Goal: Obtain resource: Obtain resource

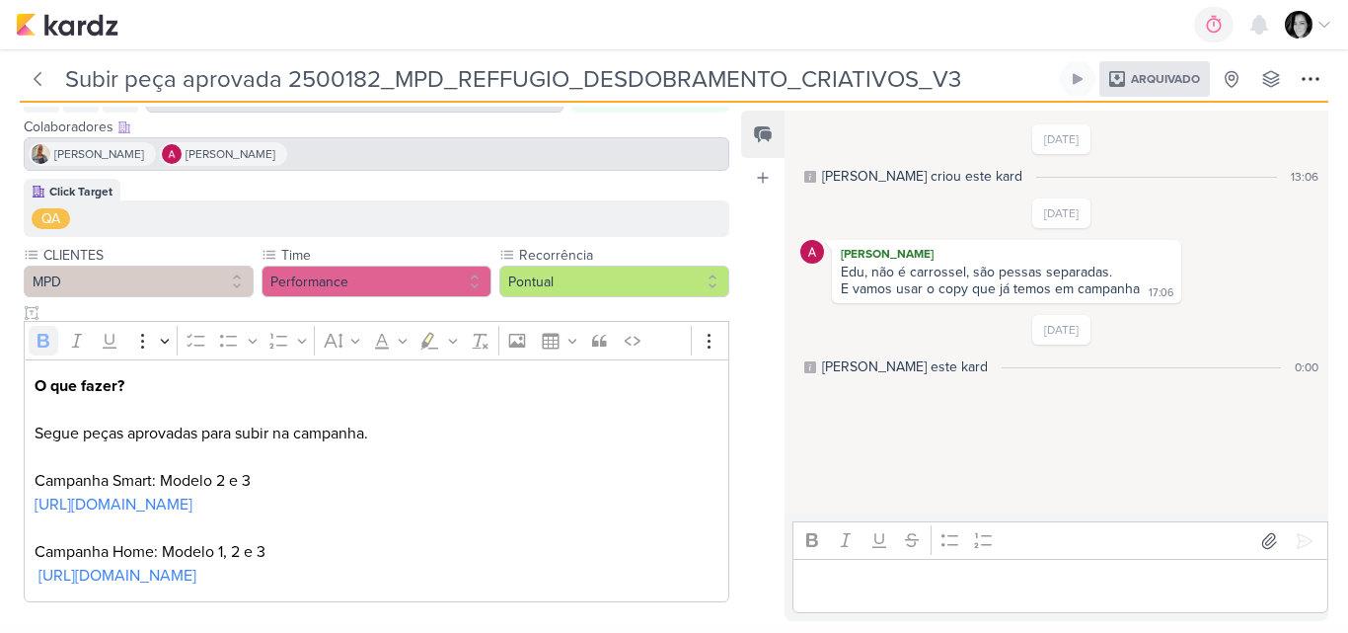
scroll to position [114, 0]
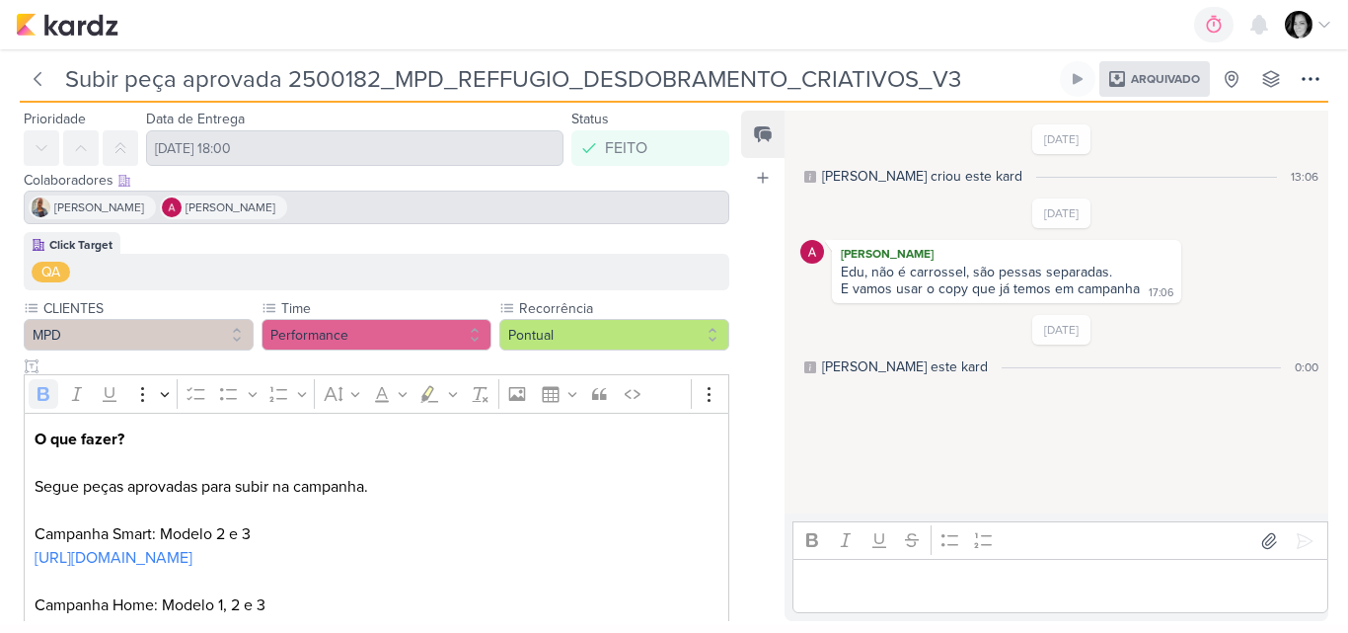
scroll to position [114, 0]
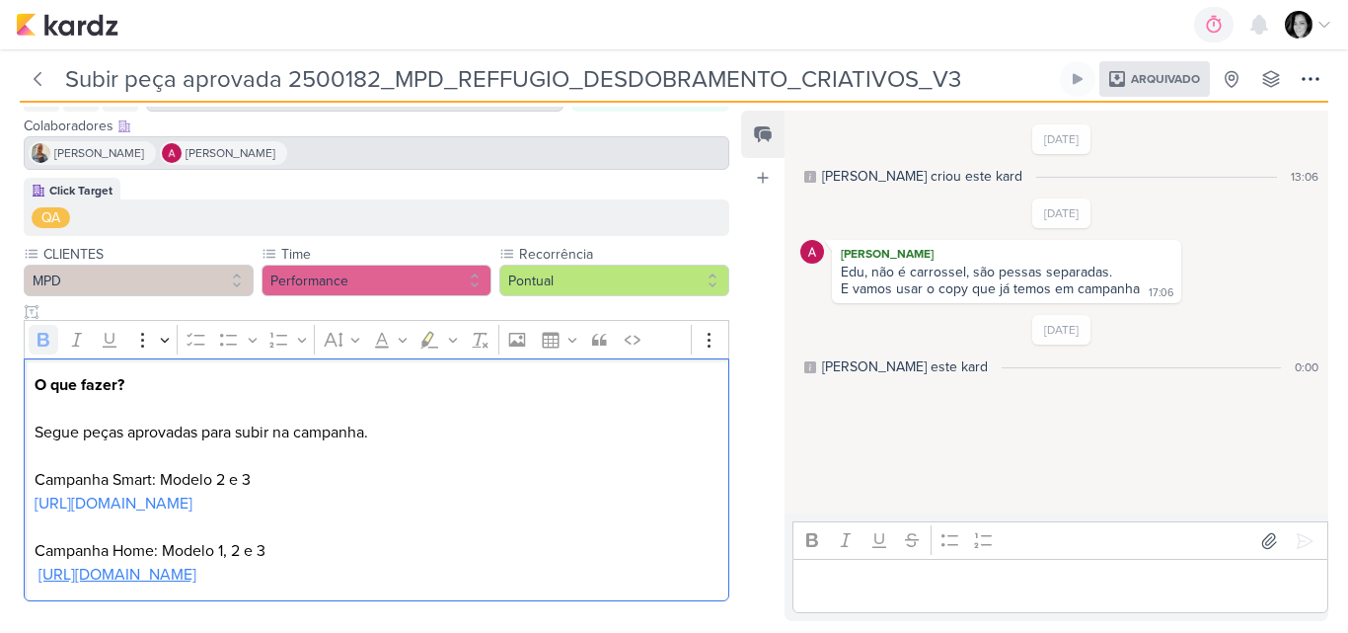
click at [140, 572] on link "[URL][DOMAIN_NAME]" at bounding box center [117, 575] width 158 height 20
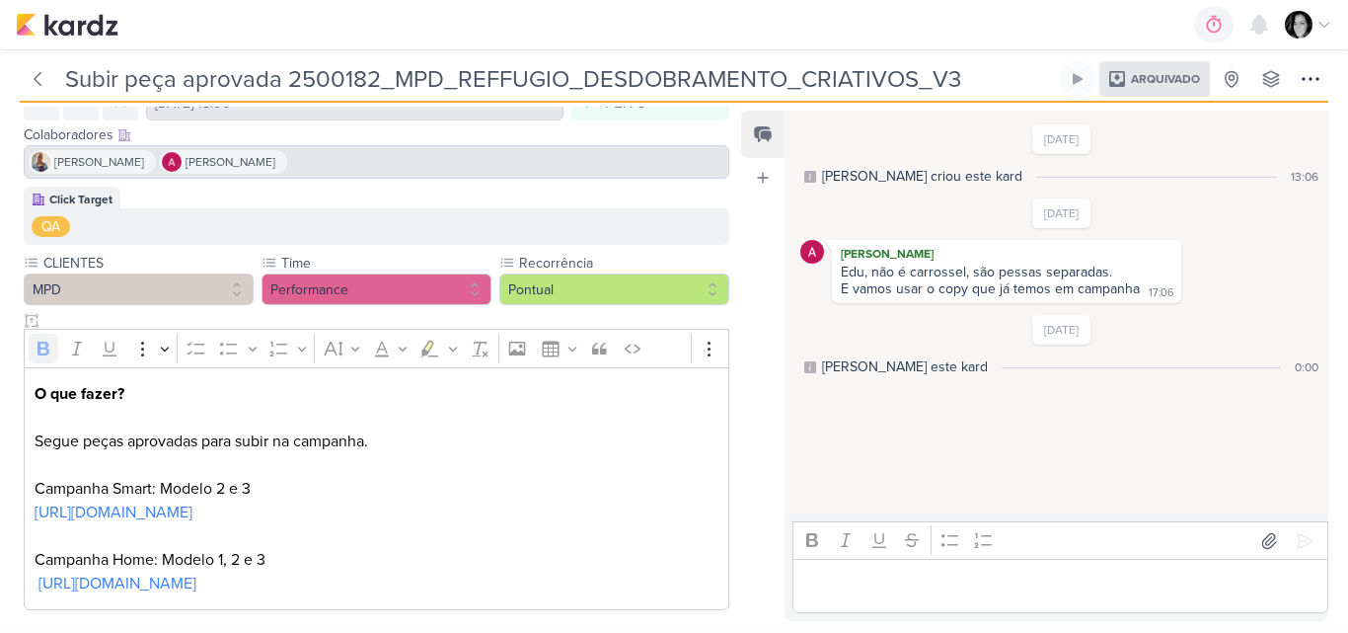
scroll to position [114, 0]
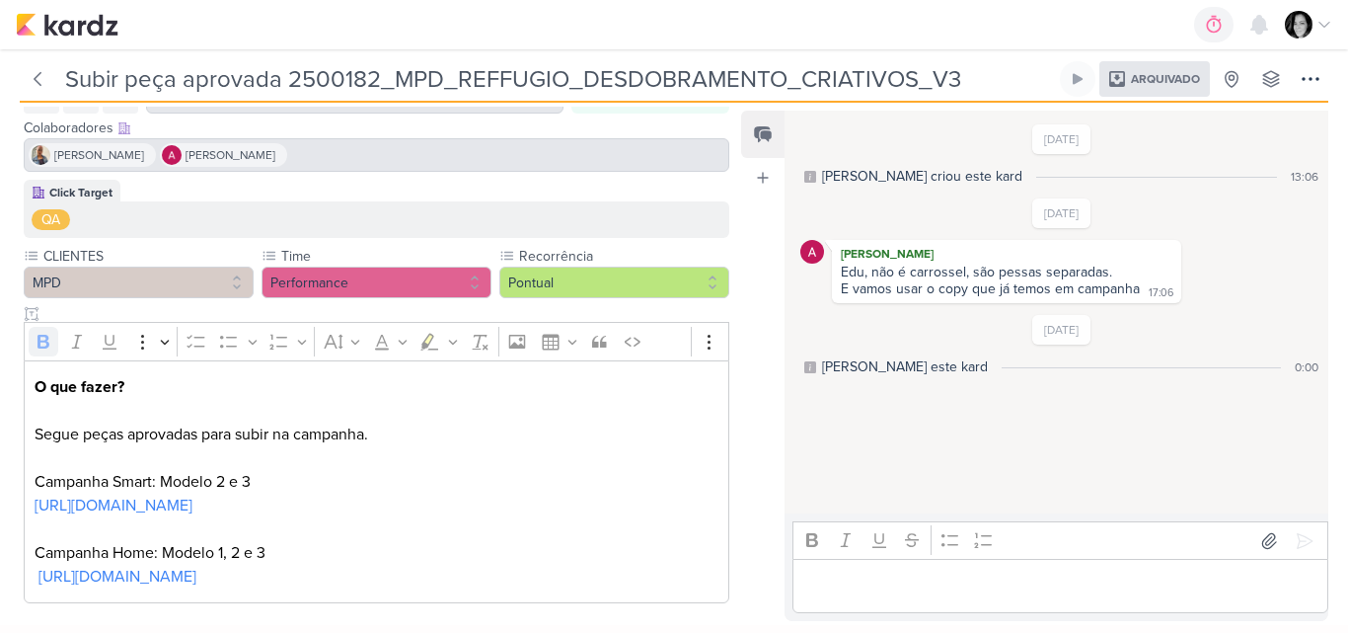
scroll to position [114, 0]
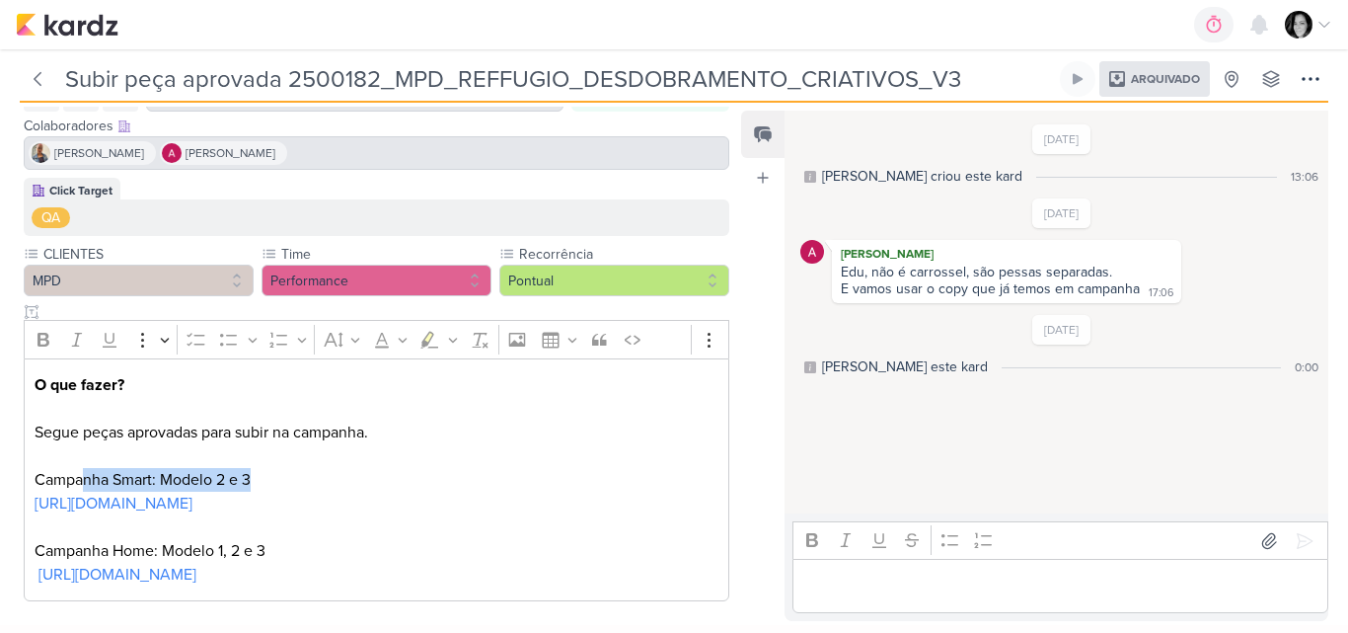
drag, startPoint x: 615, startPoint y: 491, endPoint x: 80, endPoint y: 491, distance: 535.0
click at [80, 491] on p "O que fazer? Segue peças aprovadas para subir na campanha. Campanha Smart: Mode…" at bounding box center [377, 444] width 685 height 142
click at [418, 428] on p "O que fazer? Segue peças aprovadas para subir na campanha. Campanha Smart: Mode…" at bounding box center [377, 444] width 685 height 142
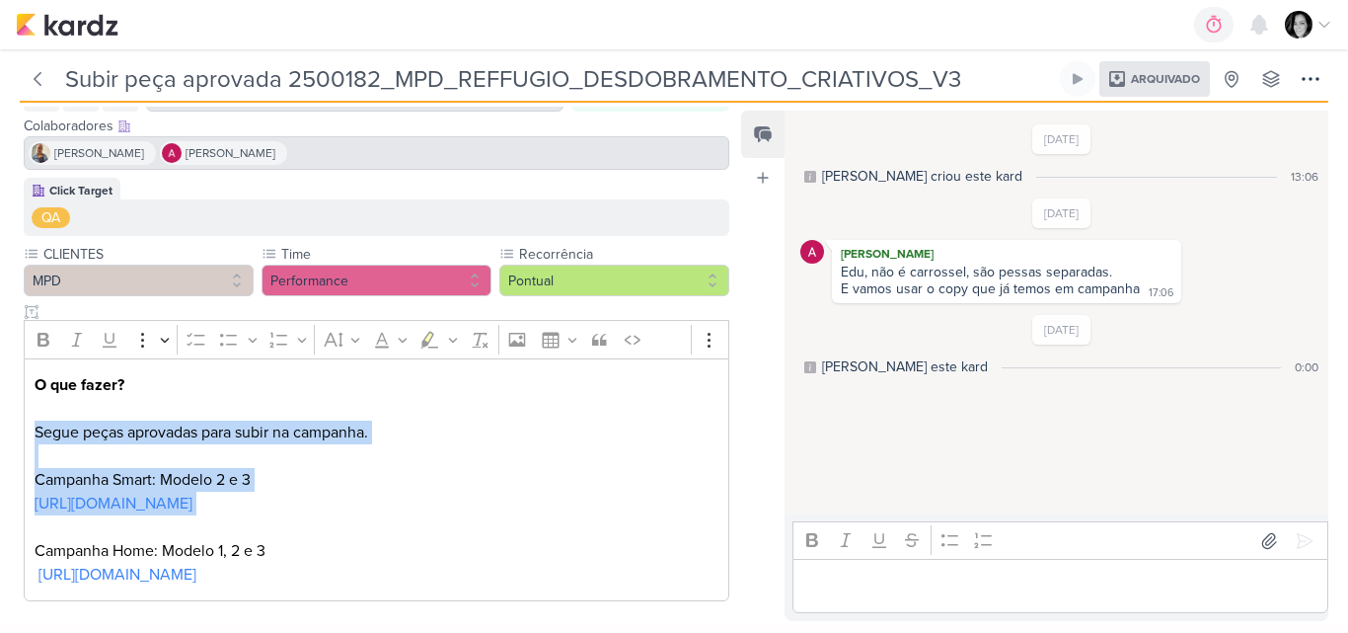
drag, startPoint x: 36, startPoint y: 431, endPoint x: 611, endPoint y: 494, distance: 578.8
click at [611, 494] on p "O que fazer? Segue peças aprovadas para subir na campanha. Campanha Smart: Mode…" at bounding box center [377, 444] width 685 height 142
copy p "Segue peças aprovadas para subir na campanha. Campanha Smart: Modelo 2 e 3 [URL…"
